Goal: Find specific fact: Find specific fact

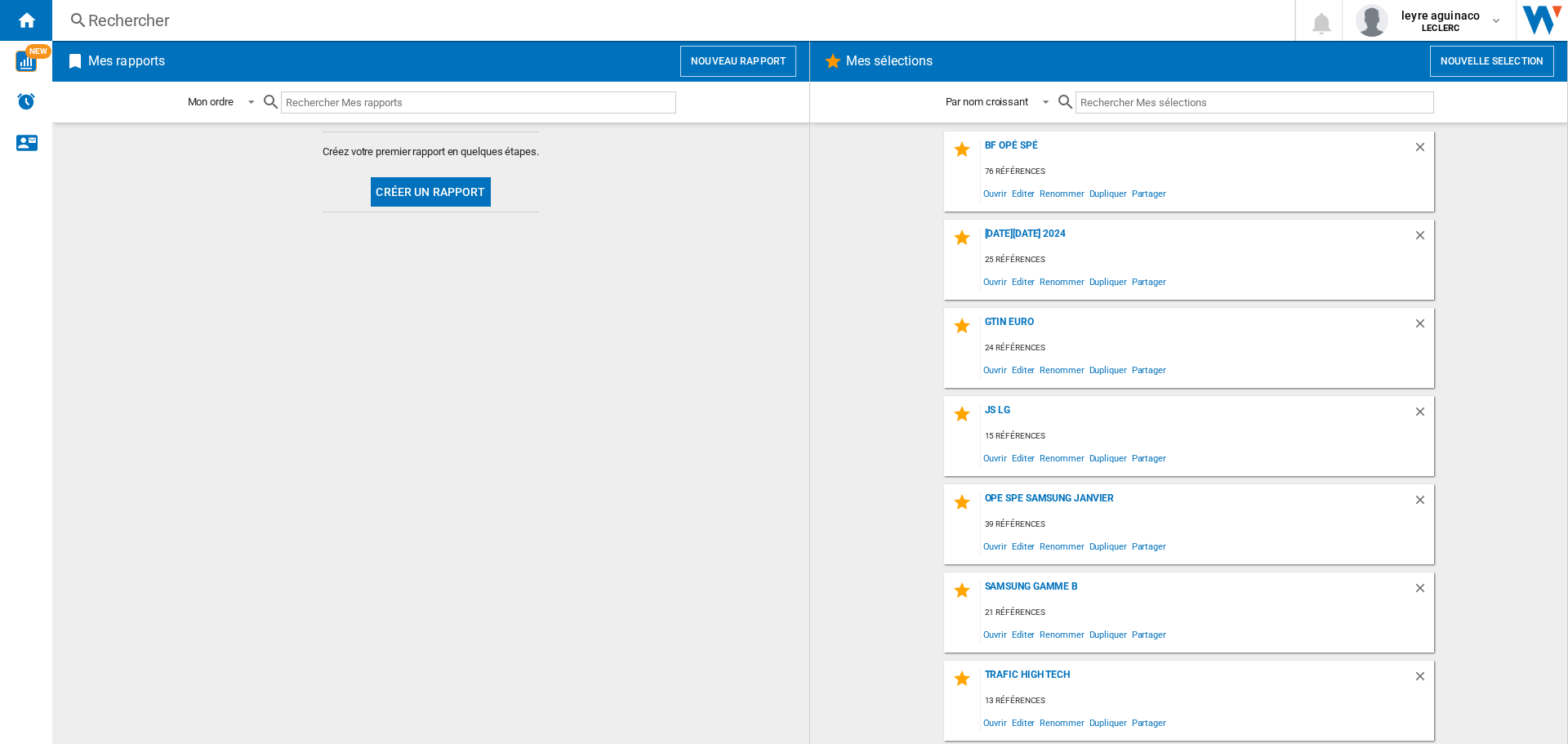
click at [702, 29] on div "Rechercher" at bounding box center [671, 21] width 1164 height 23
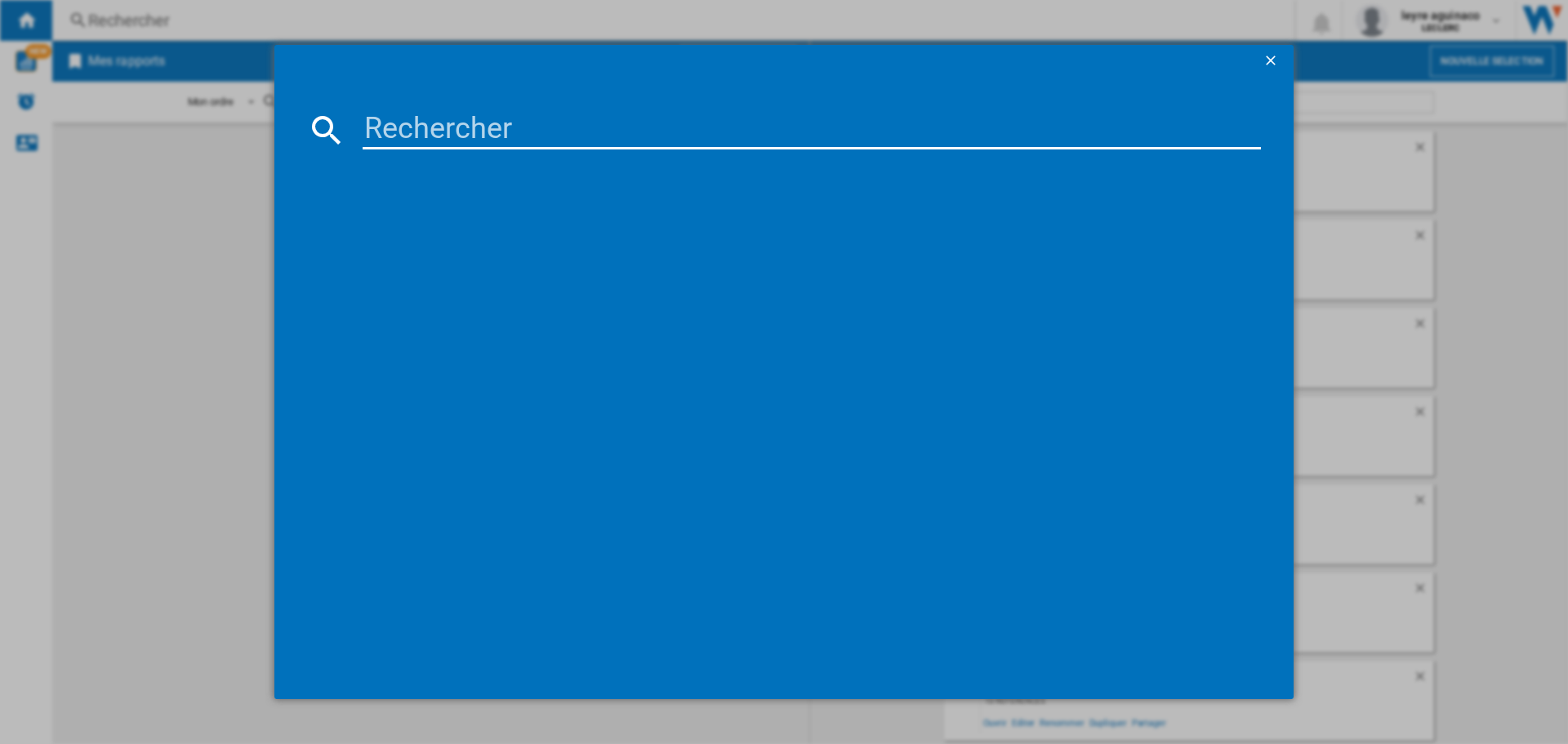
click at [722, 132] on input at bounding box center [812, 130] width 898 height 39
paste input "[CREDIT_CARD_NUMBER]"
type input "[CREDIT_CARD_NUMBER]"
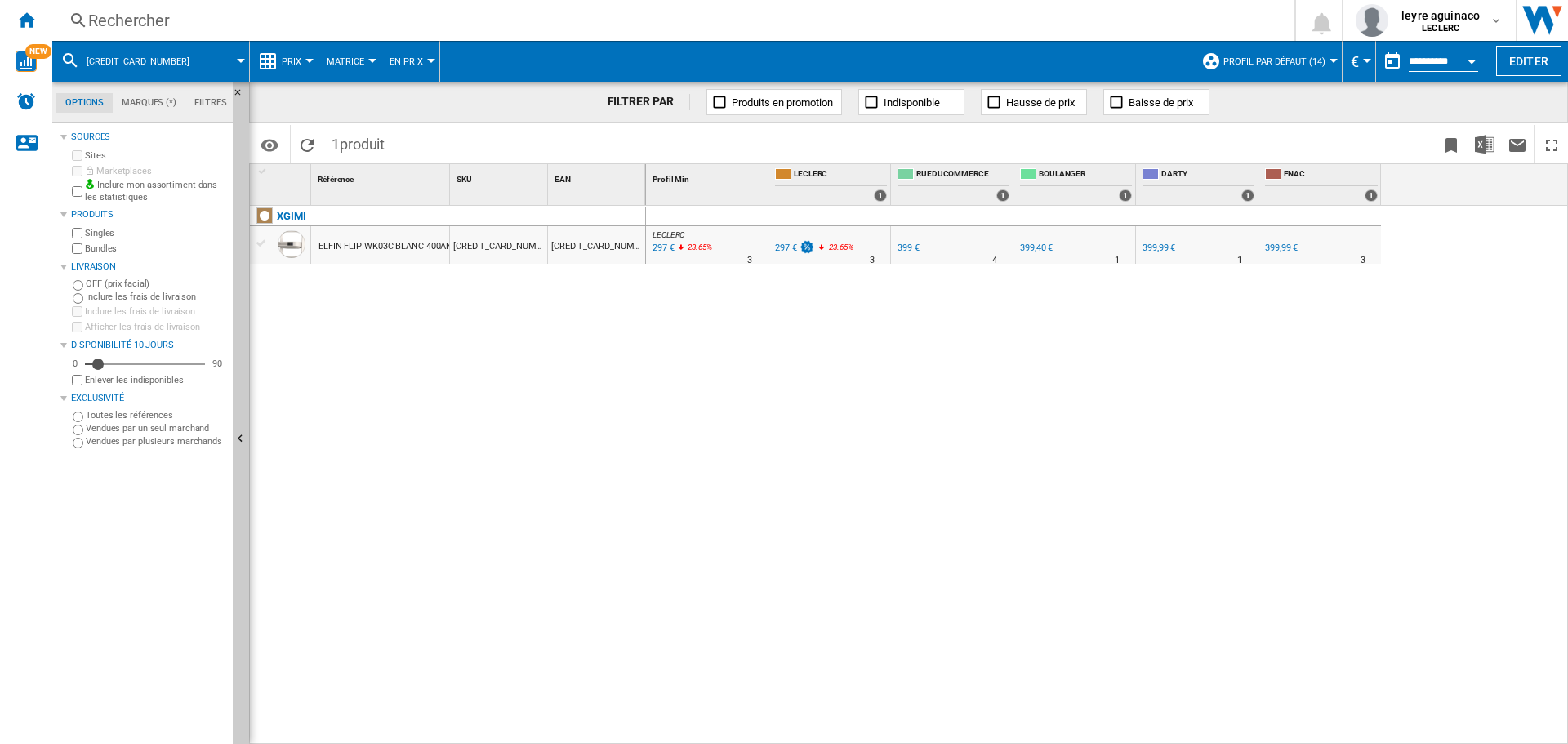
click at [819, 16] on div "Rechercher" at bounding box center [671, 21] width 1164 height 23
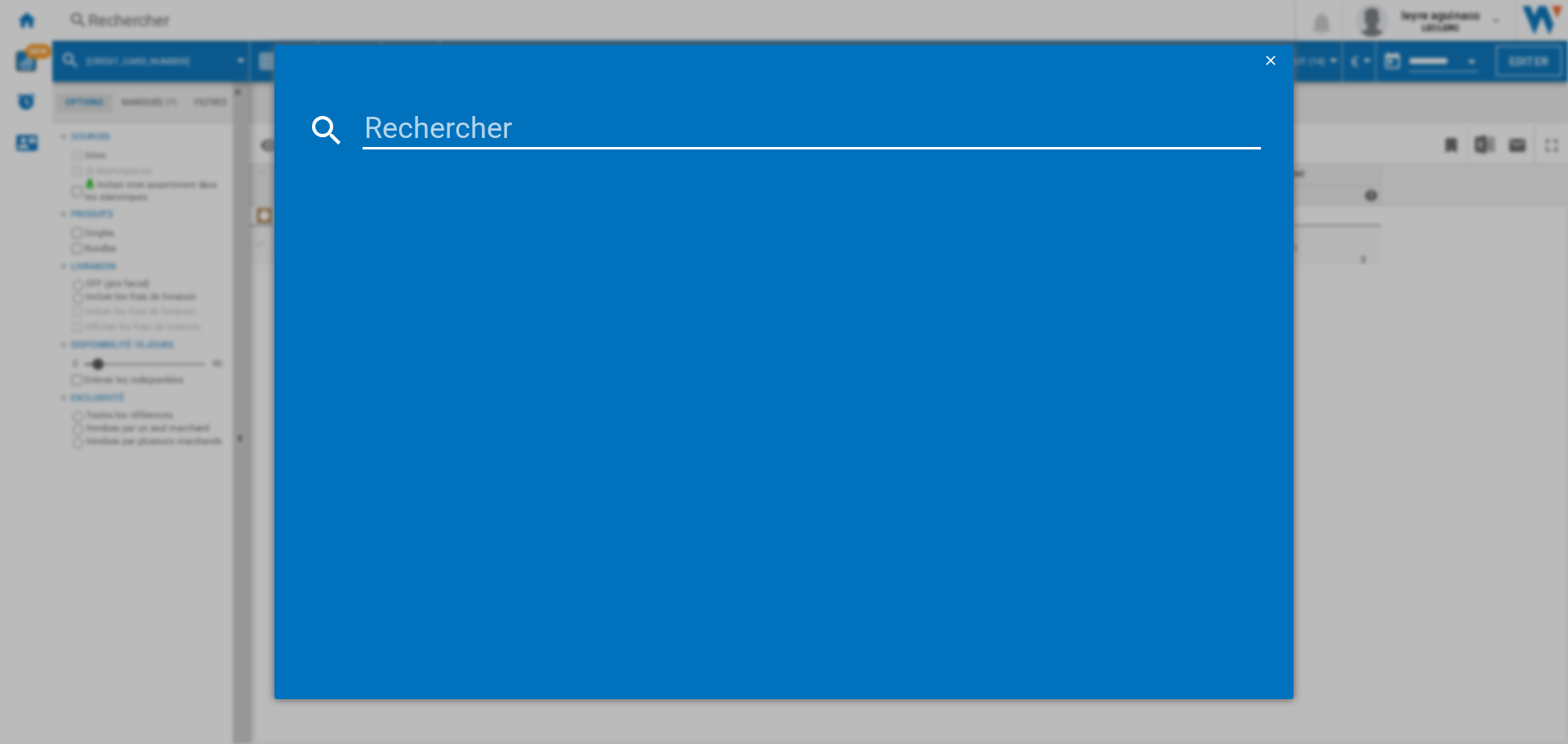
click at [732, 132] on input at bounding box center [812, 130] width 898 height 39
type input "6935670500267"
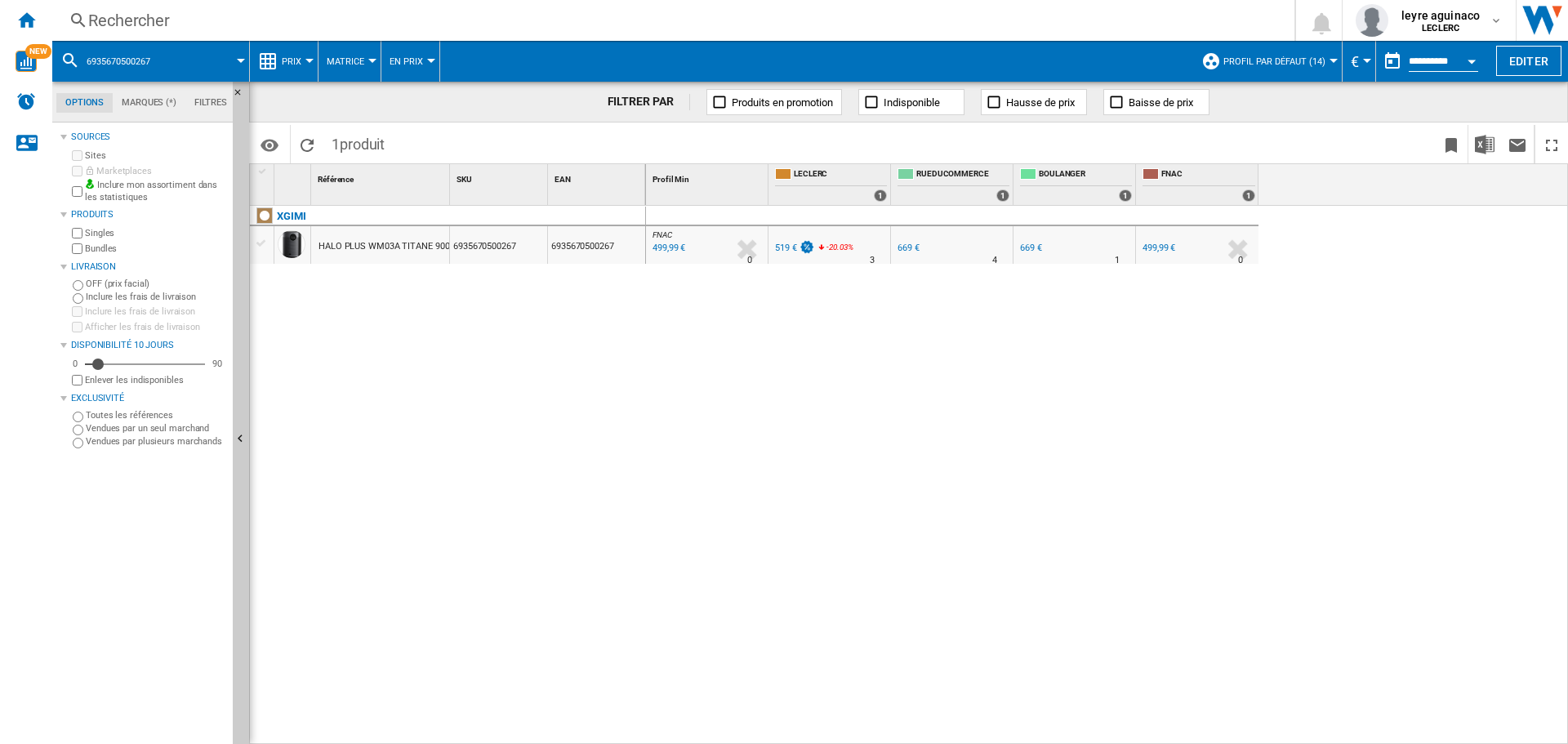
click at [788, 247] on div "519 €" at bounding box center [786, 248] width 22 height 11
click at [699, 21] on div "Rechercher" at bounding box center [671, 21] width 1164 height 23
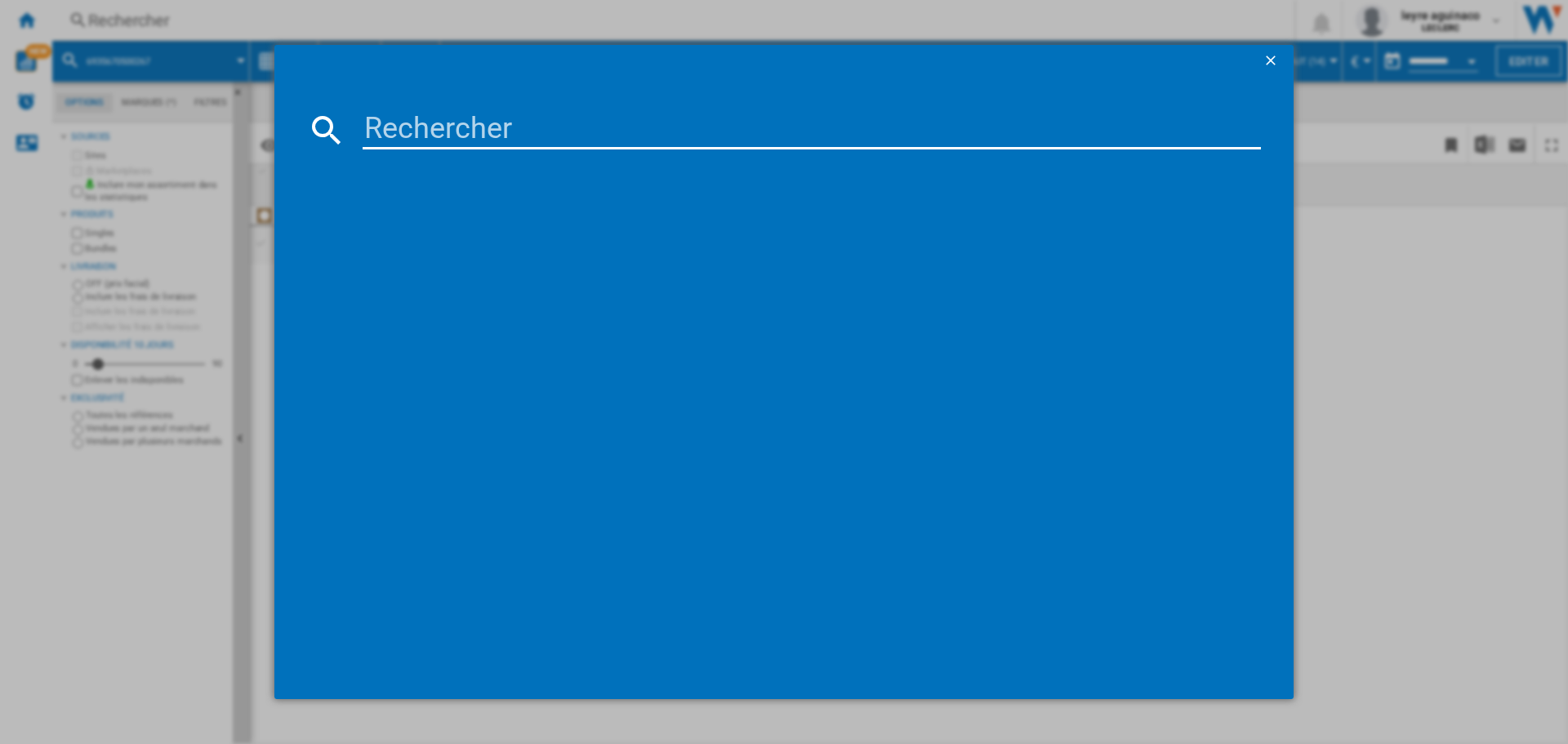
click at [647, 142] on input at bounding box center [812, 130] width 898 height 39
type input "6935670500120"
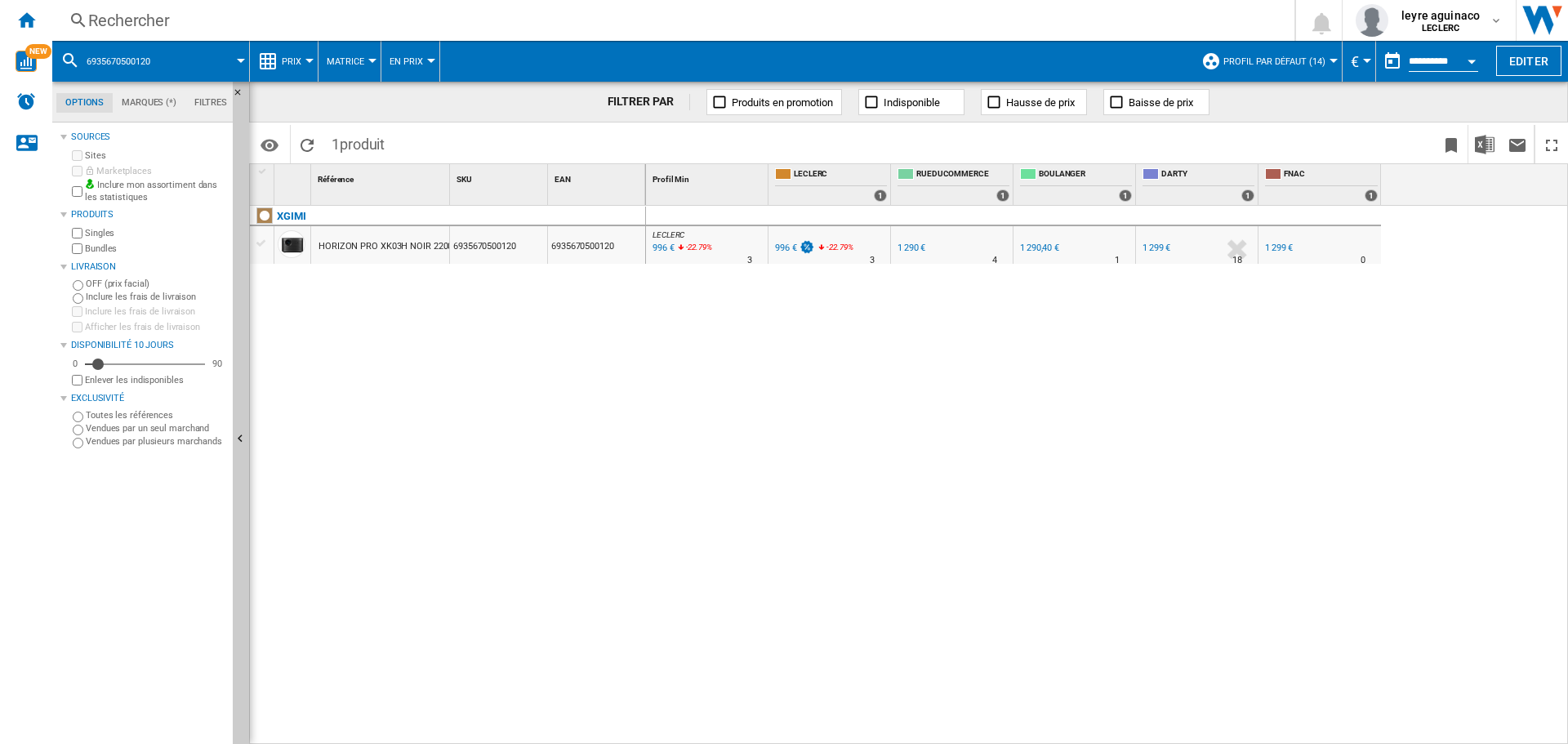
click at [788, 248] on div "996 €" at bounding box center [786, 248] width 22 height 11
